Goal: Find specific page/section: Find specific page/section

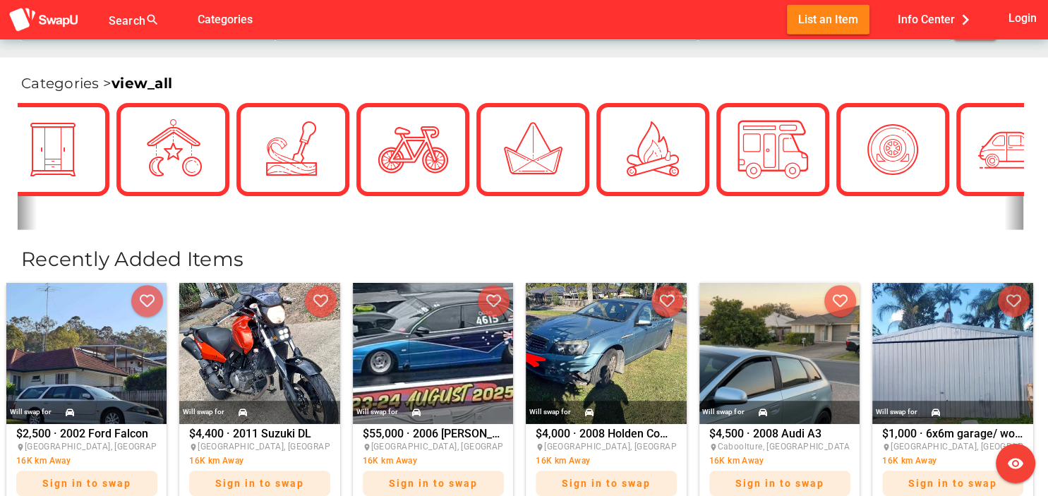
scroll to position [339, 0]
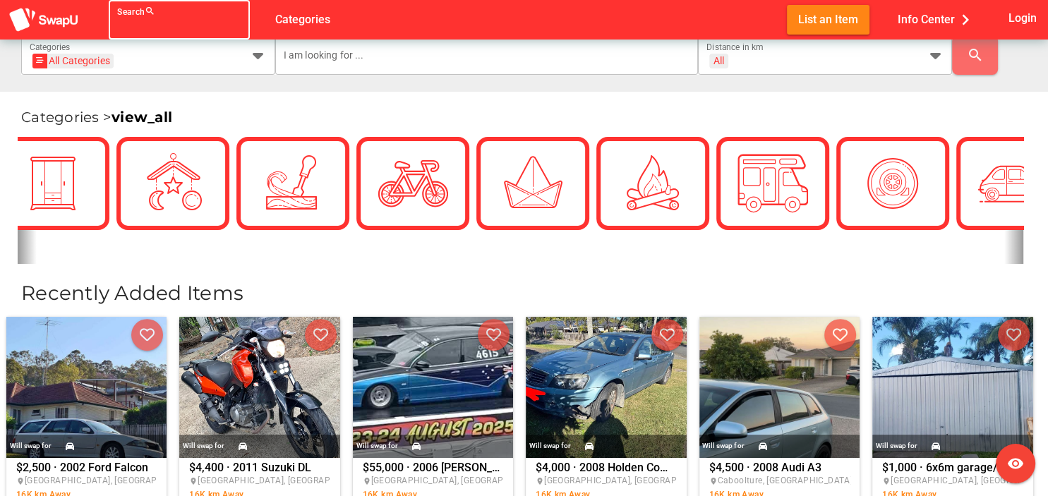
click at [131, 20] on div at bounding box center [166, 28] width 99 height 23
type input "craft"
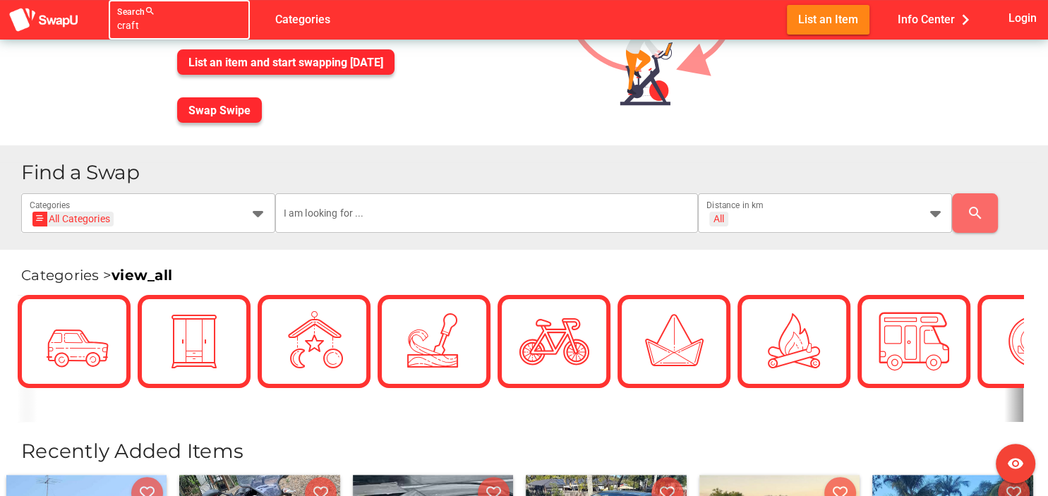
scroll to position [169, 0]
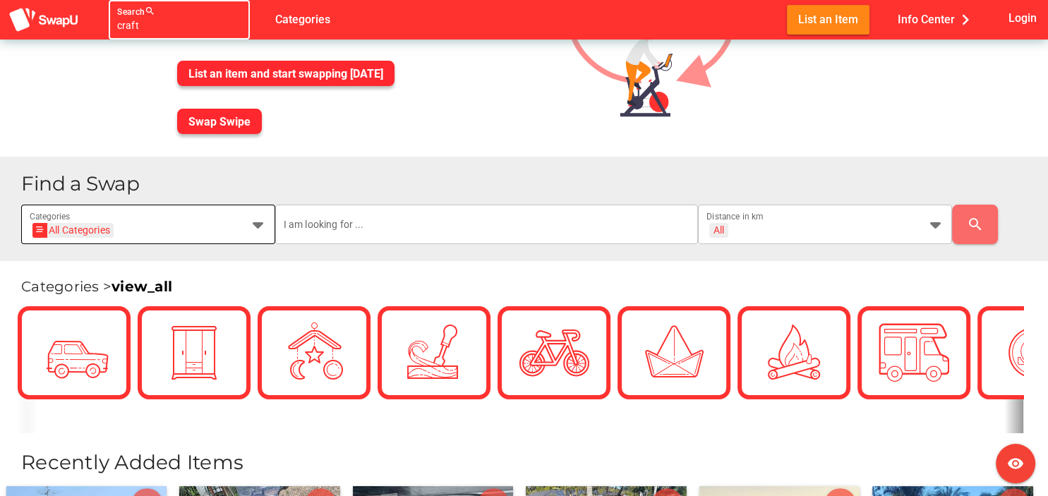
click at [258, 233] on icon at bounding box center [258, 224] width 17 height 17
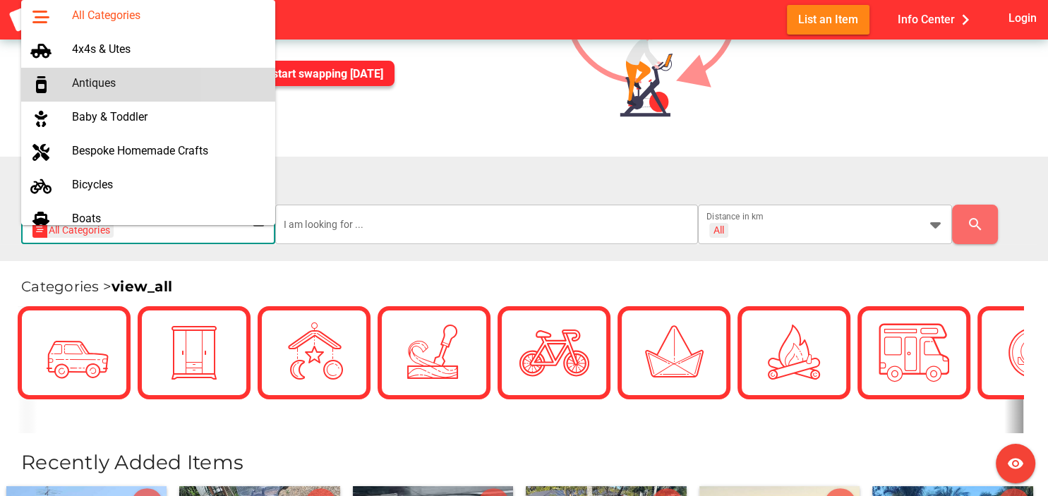
click at [200, 83] on div "Antiques" at bounding box center [168, 82] width 192 height 13
type input "Antiques"
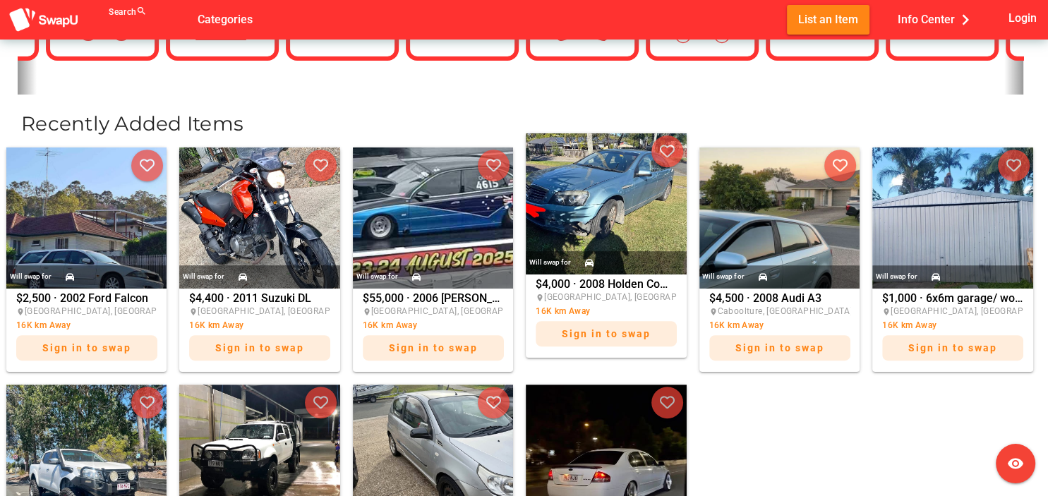
scroll to position [932, 0]
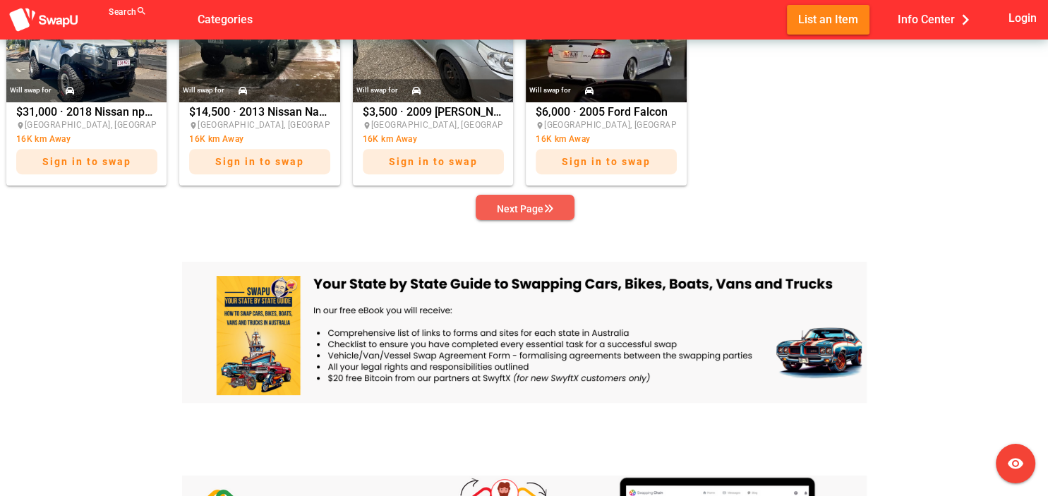
click at [559, 219] on span "Next Page" at bounding box center [525, 209] width 76 height 20
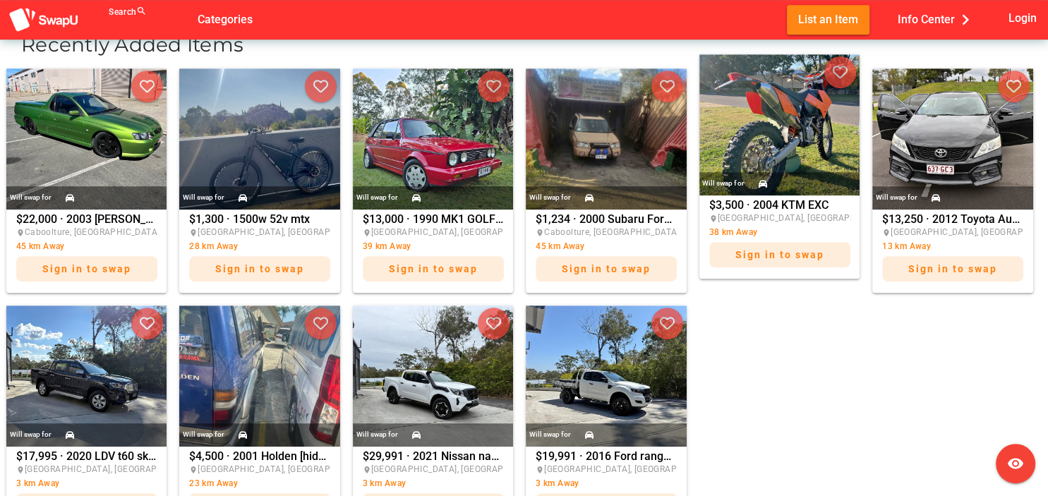
scroll to position [169, 0]
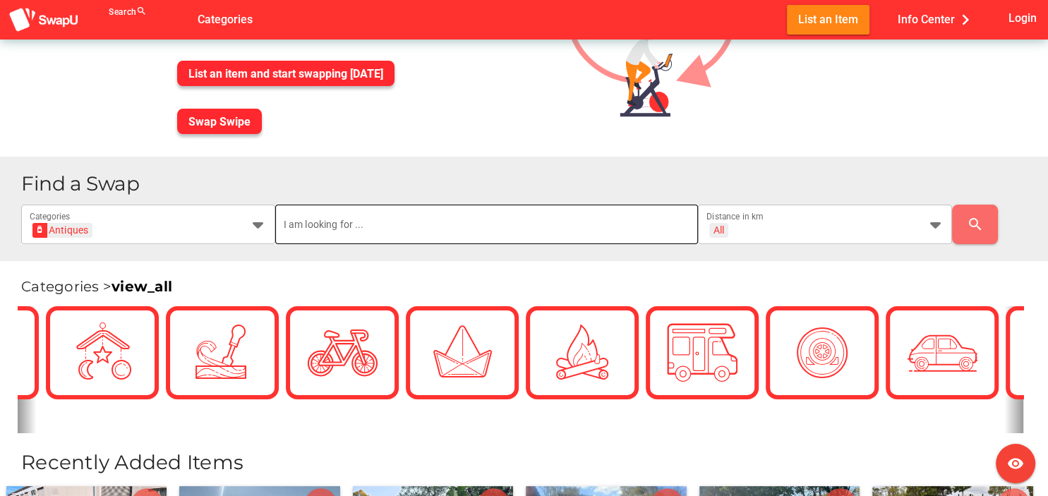
click at [352, 240] on input "text" at bounding box center [487, 225] width 407 height 40
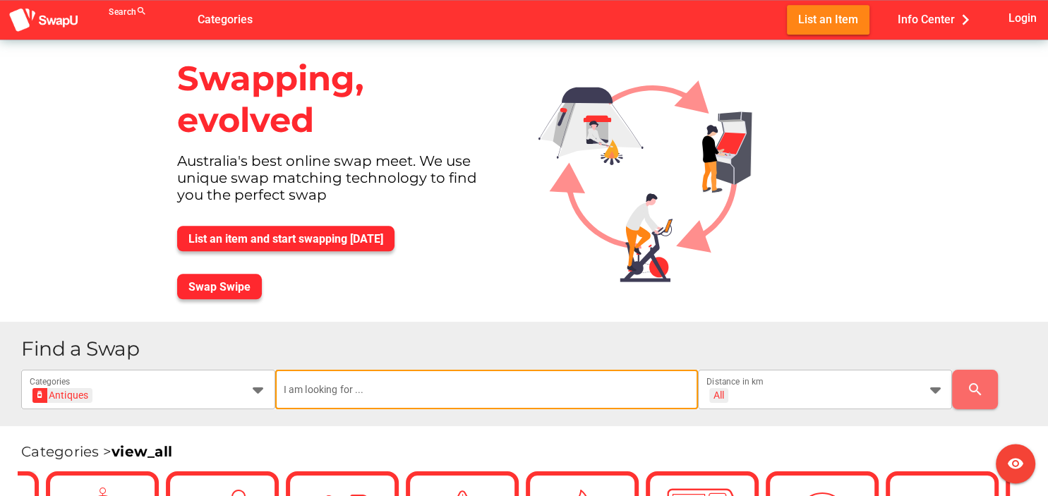
scroll to position [0, 0]
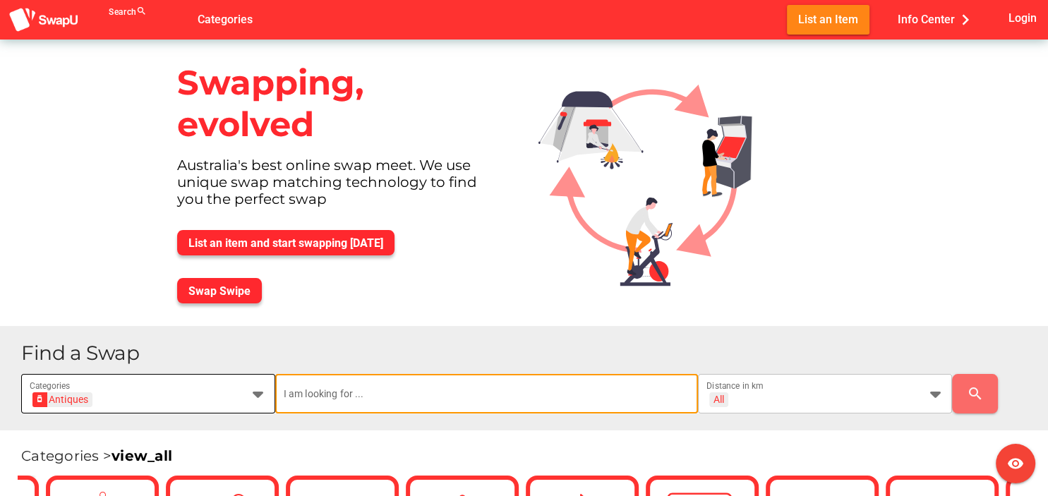
click at [242, 414] on div at bounding box center [253, 394] width 25 height 40
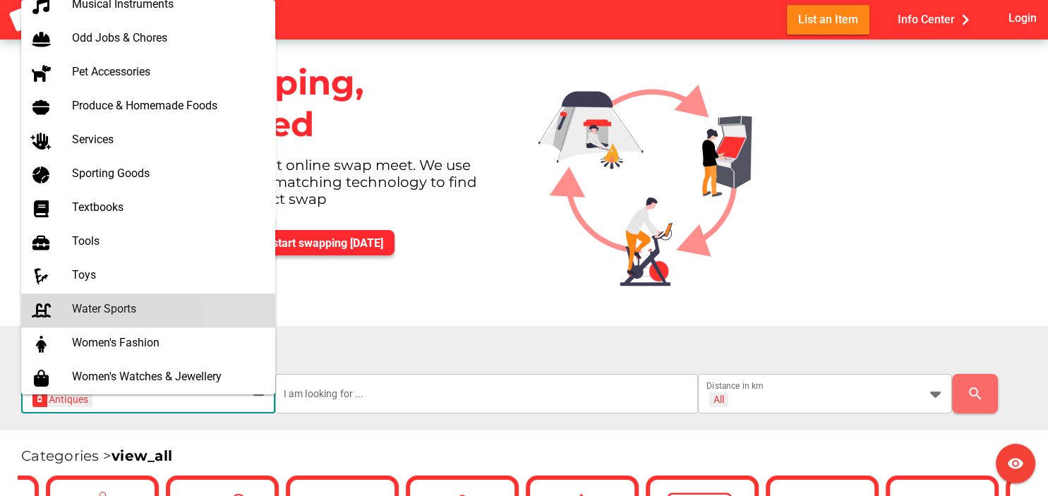
scroll to position [858, 0]
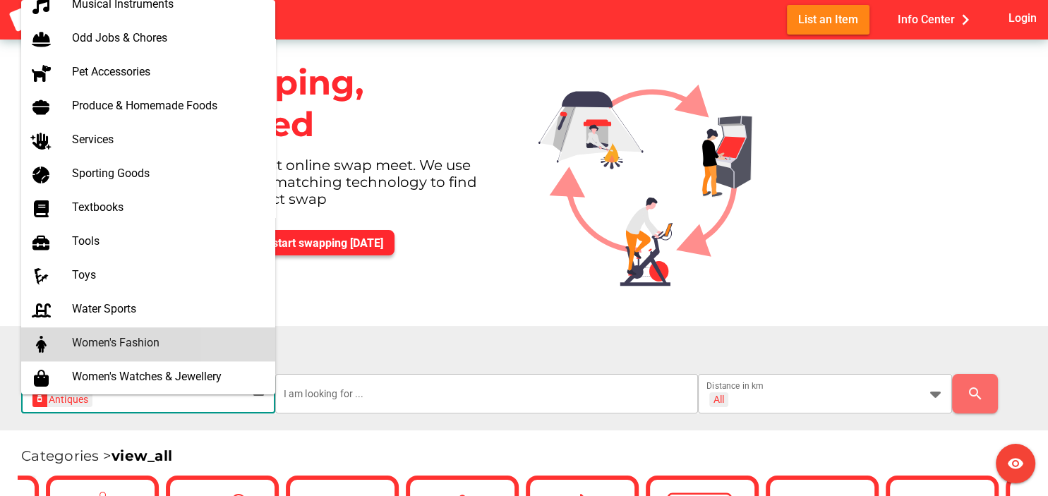
click at [160, 342] on div "Women's Fashion" at bounding box center [168, 342] width 192 height 13
type input "Women's Fashion"
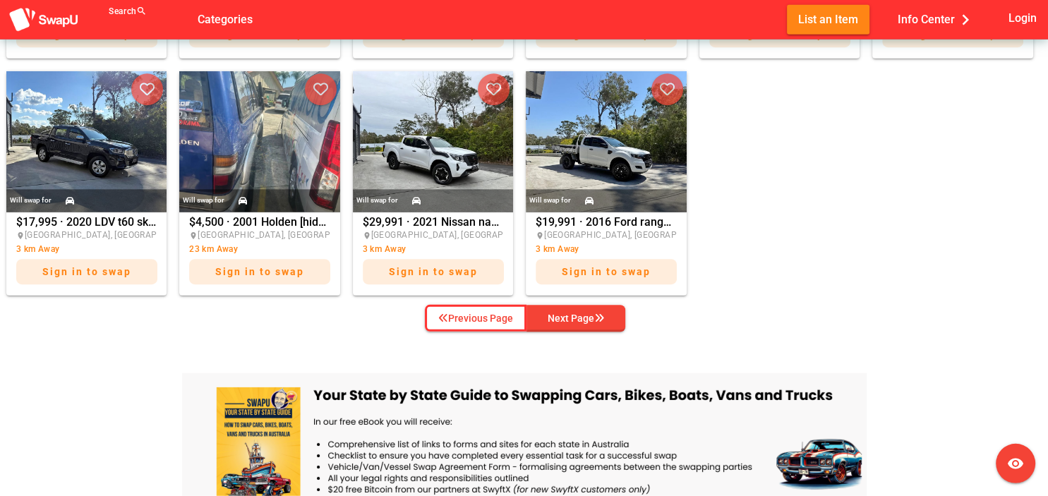
scroll to position [847, 0]
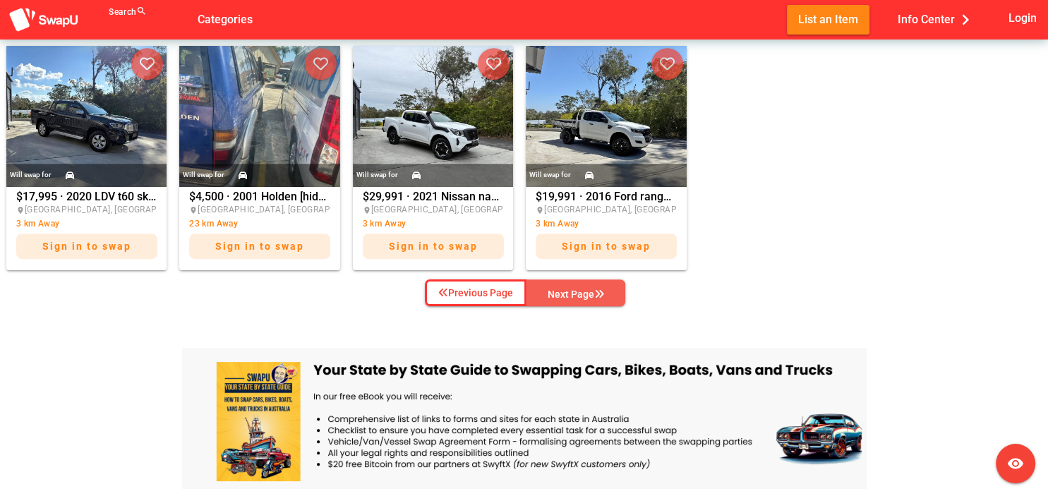
click at [620, 306] on button "Next Page" at bounding box center [576, 293] width 99 height 27
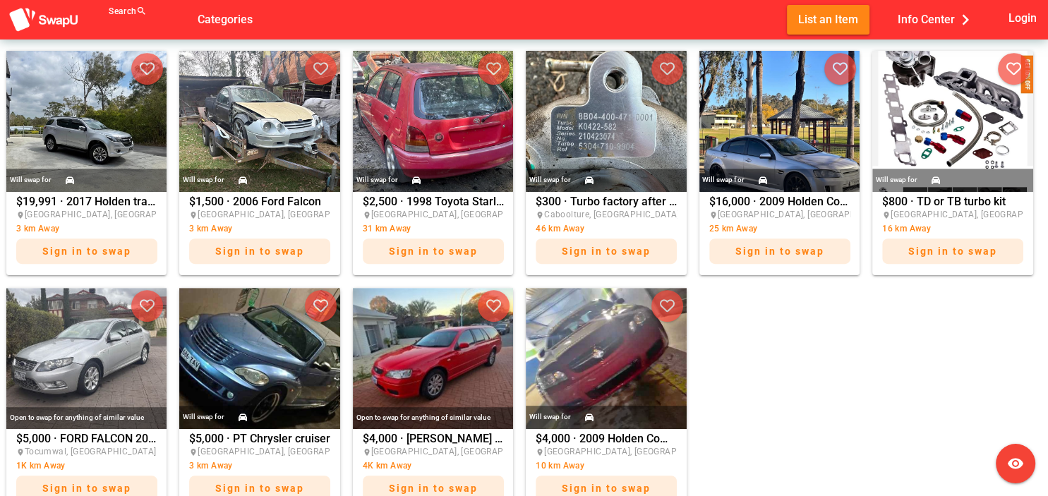
scroll to position [593, 0]
